Goal: Task Accomplishment & Management: Use online tool/utility

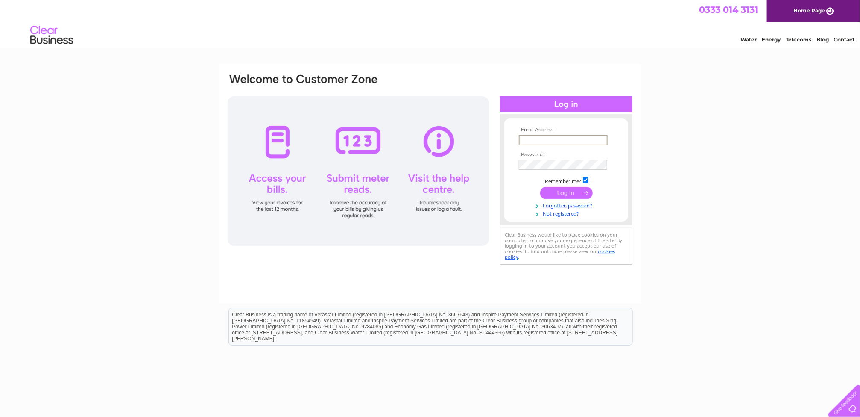
click at [538, 138] on input "text" at bounding box center [563, 140] width 89 height 10
type input "edenvaleholdingsltd@hotmail.com"
click at [559, 189] on input "submit" at bounding box center [566, 192] width 53 height 12
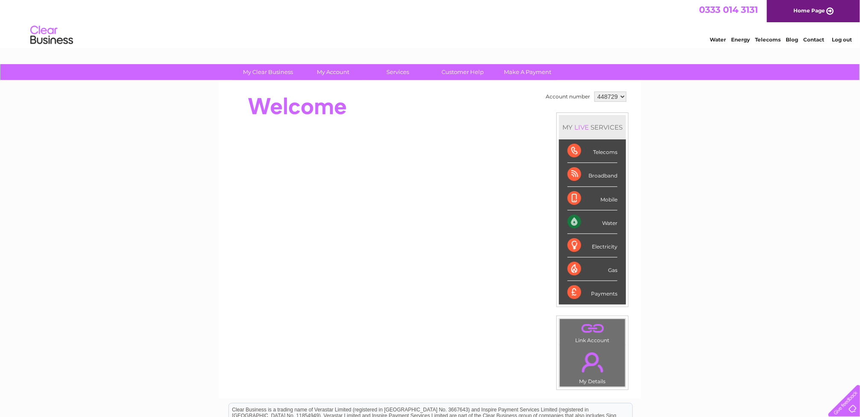
click at [617, 97] on select "448729 971433" at bounding box center [611, 96] width 32 height 10
click at [587, 221] on div "Water" at bounding box center [593, 221] width 50 height 23
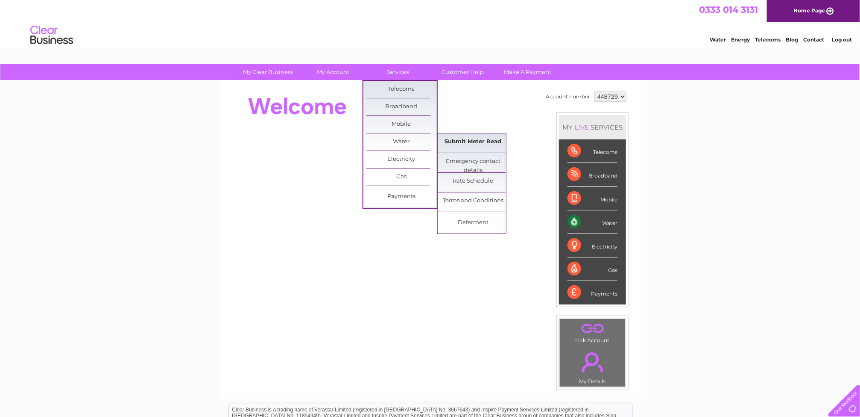
click at [458, 138] on link "Submit Meter Read" at bounding box center [473, 141] width 70 height 17
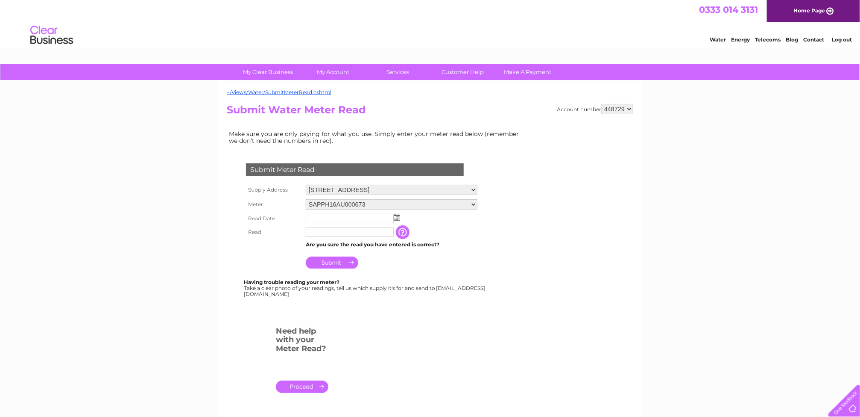
click at [396, 215] on img at bounding box center [397, 217] width 6 height 7
click at [340, 254] on link "2" at bounding box center [341, 254] width 12 height 9
type input "2025/09/02"
click at [331, 234] on input "text" at bounding box center [350, 232] width 89 height 10
type input "8882"
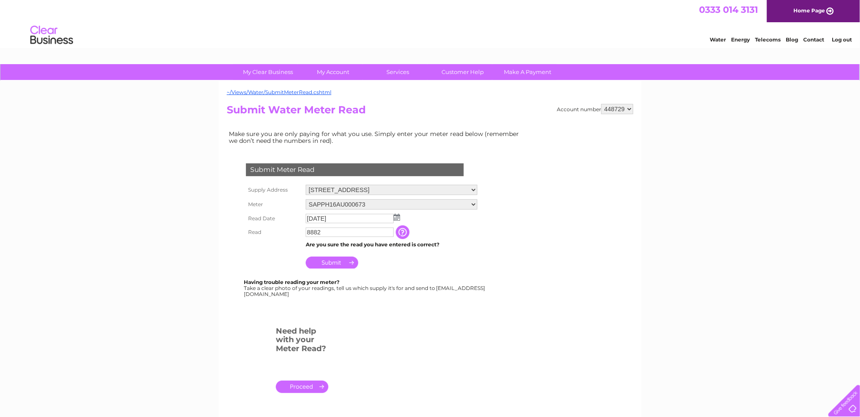
click at [335, 263] on input "Submit" at bounding box center [332, 262] width 53 height 12
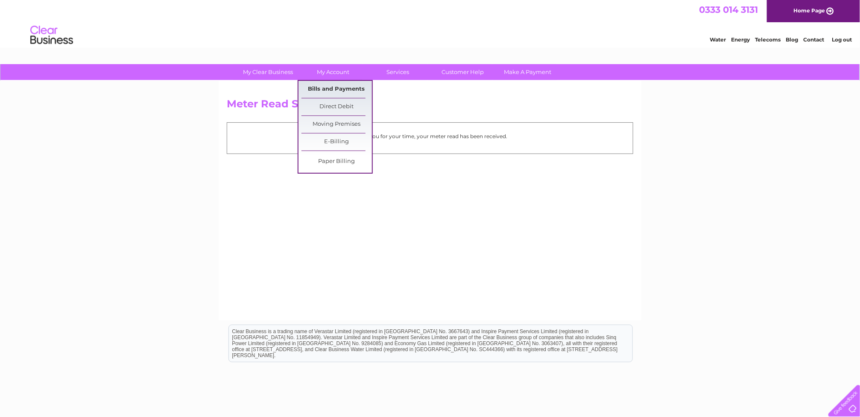
click at [340, 86] on link "Bills and Payments" at bounding box center [337, 89] width 70 height 17
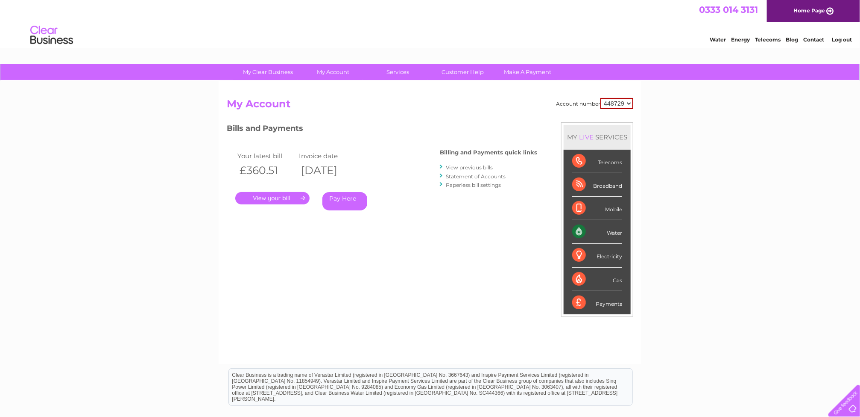
click at [292, 197] on link "." at bounding box center [272, 198] width 74 height 12
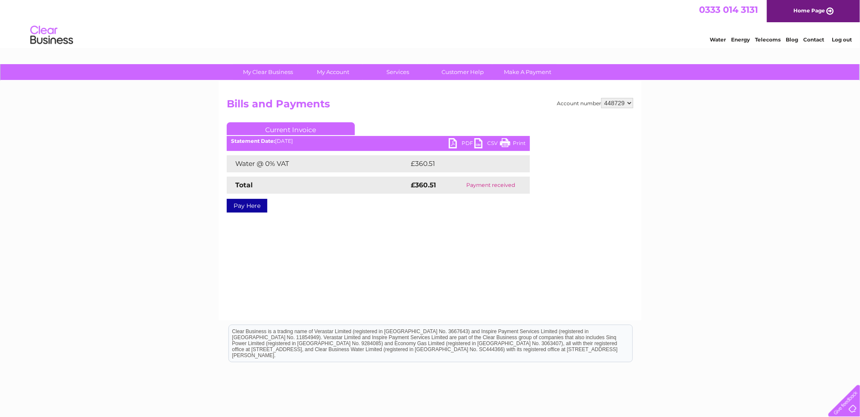
click at [458, 145] on link "PDF" at bounding box center [462, 144] width 26 height 12
click at [623, 106] on select "448729 971433" at bounding box center [618, 103] width 32 height 10
select select "971433"
click at [602, 98] on select "448729 971433" at bounding box center [618, 103] width 32 height 10
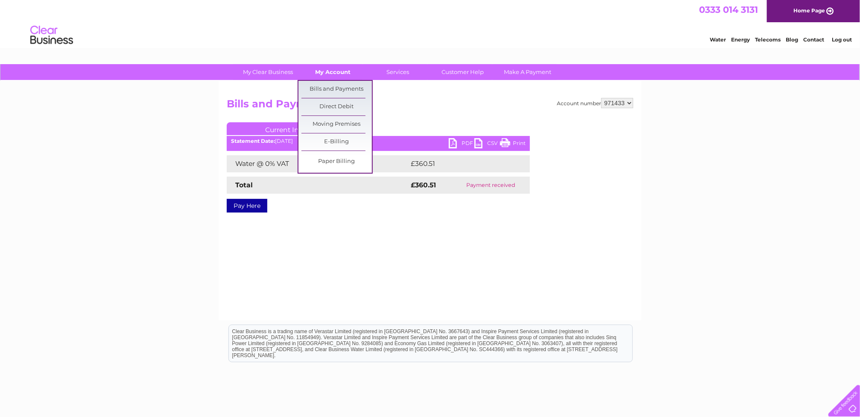
click at [326, 74] on link "My Account" at bounding box center [333, 72] width 70 height 16
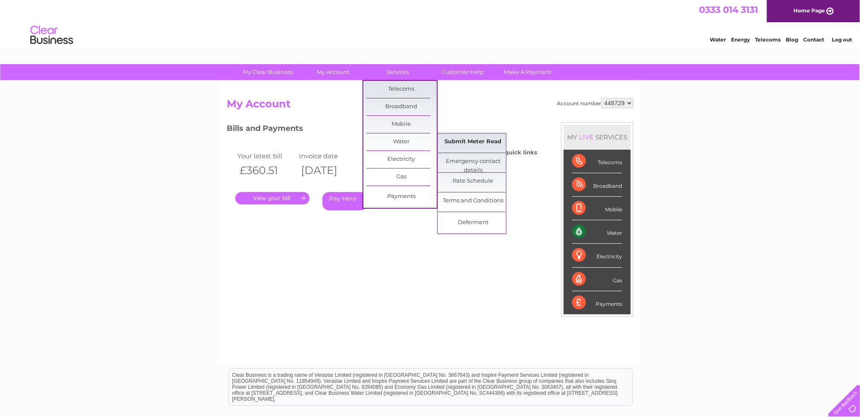
click at [461, 140] on link "Submit Meter Read" at bounding box center [473, 141] width 70 height 17
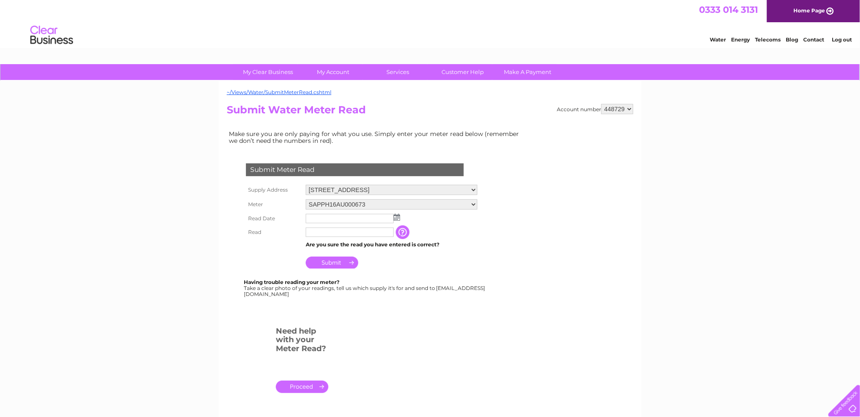
click at [610, 108] on select "448729 971433" at bounding box center [618, 109] width 32 height 10
select select "971433"
click at [602, 104] on select "448729 971433" at bounding box center [618, 109] width 32 height 10
click at [399, 218] on img at bounding box center [397, 217] width 6 height 7
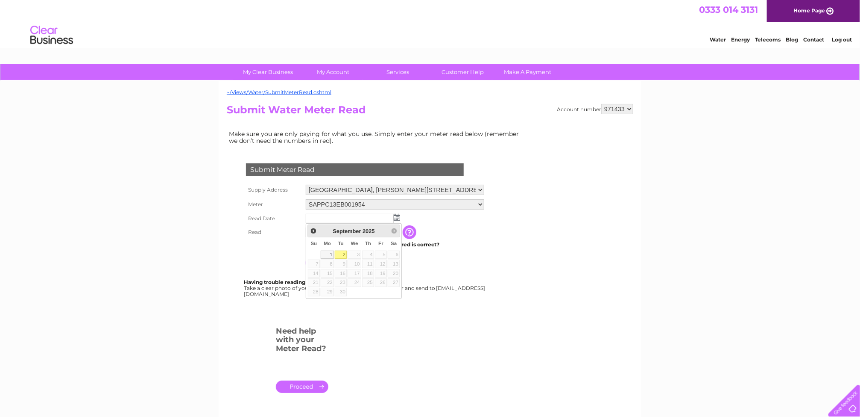
click at [341, 252] on link "2" at bounding box center [341, 254] width 12 height 9
type input "[DATE]"
click at [329, 233] on input "text" at bounding box center [350, 232] width 89 height 10
type input "8765"
click at [327, 261] on input "Submit" at bounding box center [332, 262] width 53 height 12
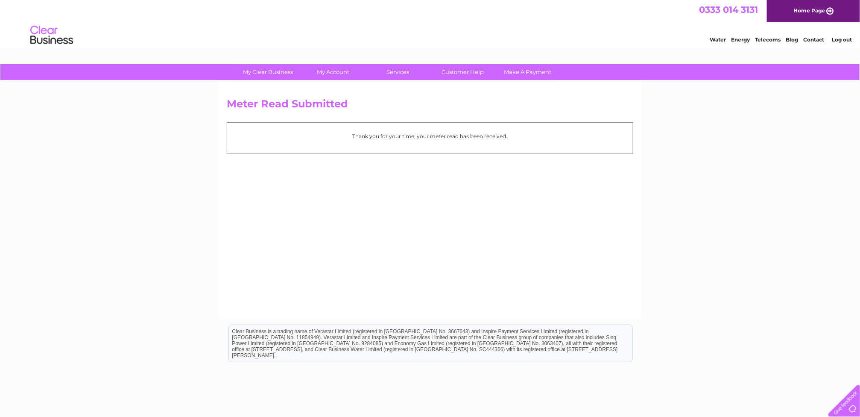
click at [842, 41] on link "Log out" at bounding box center [842, 39] width 20 height 6
